Goal: Task Accomplishment & Management: Manage account settings

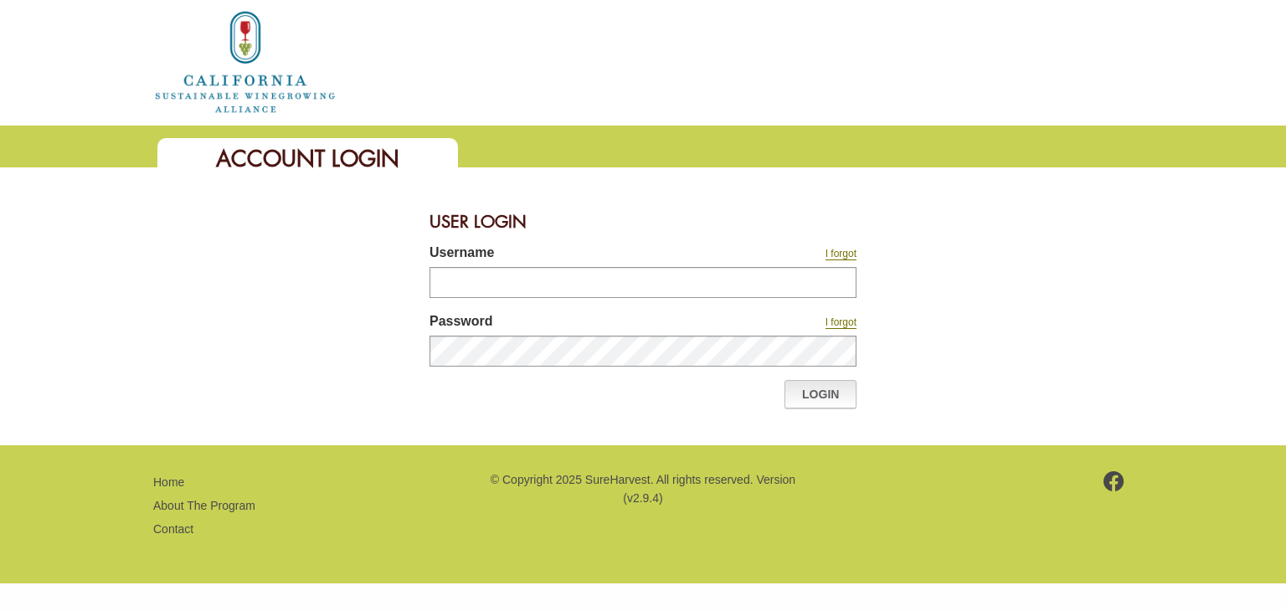
type input "********"
click at [797, 399] on link "Login" at bounding box center [820, 394] width 72 height 28
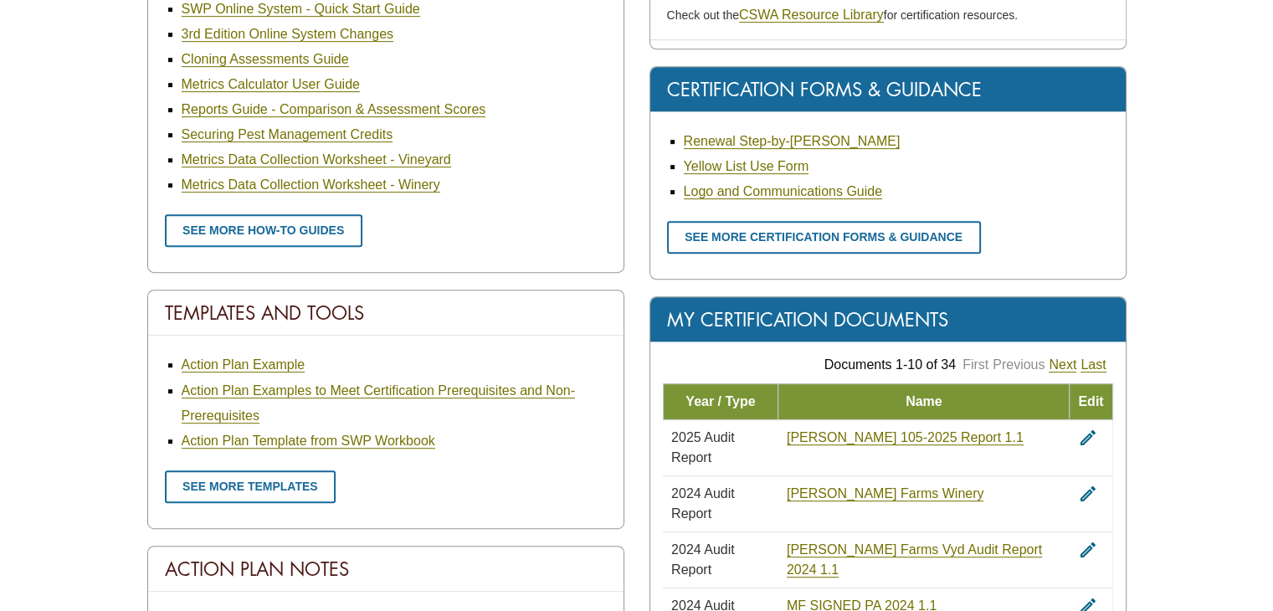
scroll to position [837, 0]
